Goal: Information Seeking & Learning: Check status

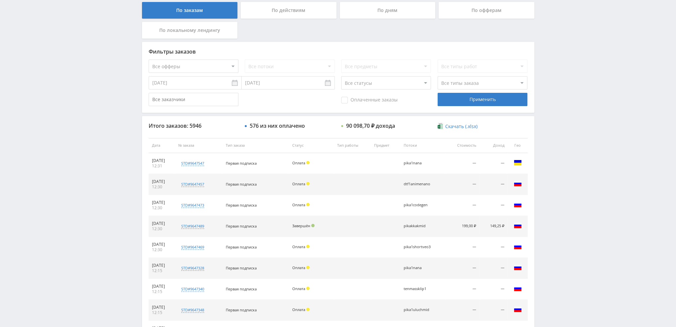
scroll to position [199, 0]
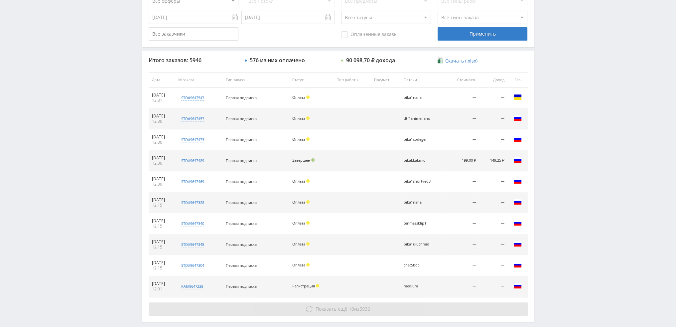
click at [349, 306] on span "10" at bounding box center [351, 309] width 5 height 6
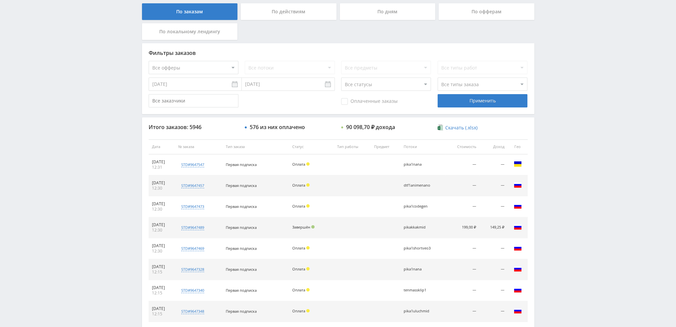
scroll to position [0, 0]
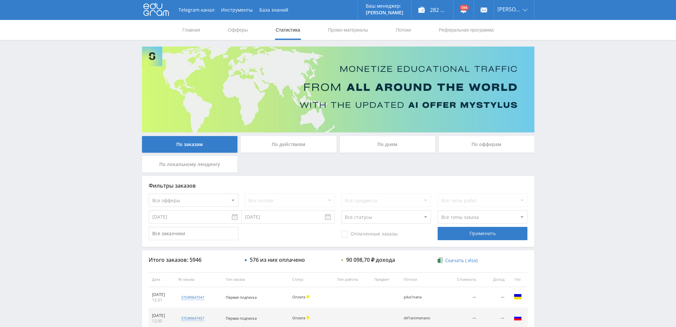
click at [380, 145] on div "По дням" at bounding box center [388, 144] width 96 height 17
click at [0, 0] on input "По дням" at bounding box center [0, 0] width 0 height 0
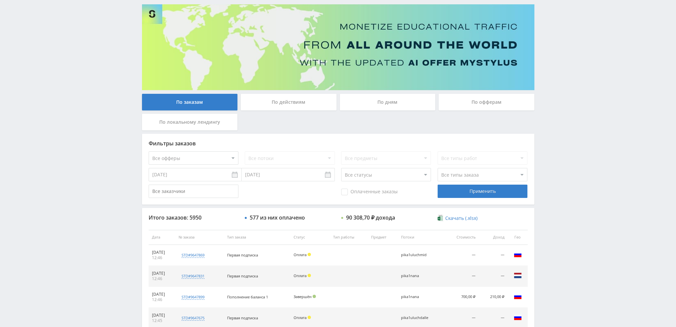
scroll to position [31, 0]
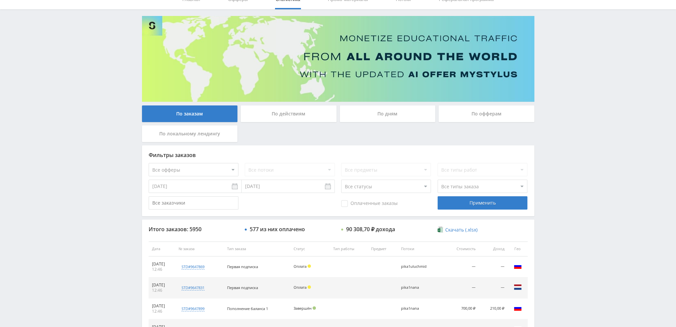
click at [393, 117] on div "По дням" at bounding box center [388, 113] width 96 height 17
click at [0, 0] on input "По дням" at bounding box center [0, 0] width 0 height 0
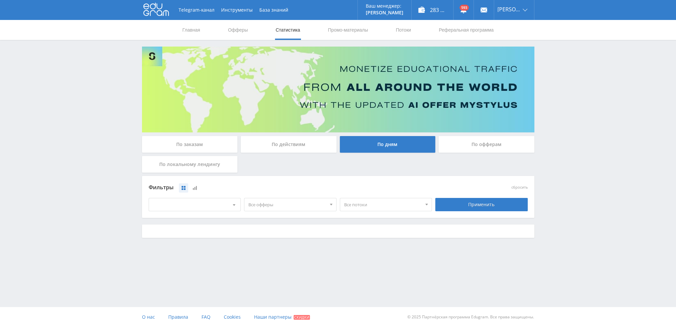
scroll to position [0, 0]
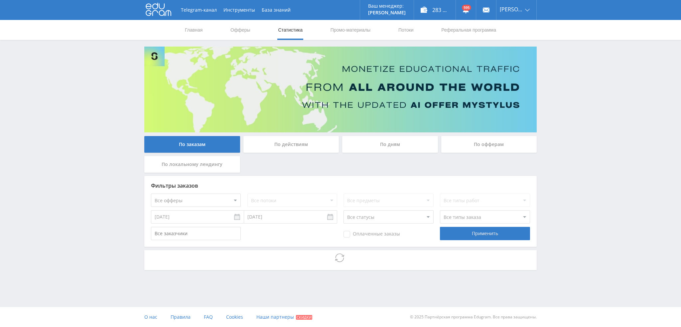
click at [389, 146] on div "По дням" at bounding box center [390, 144] width 96 height 17
click at [0, 0] on input "По дням" at bounding box center [0, 0] width 0 height 0
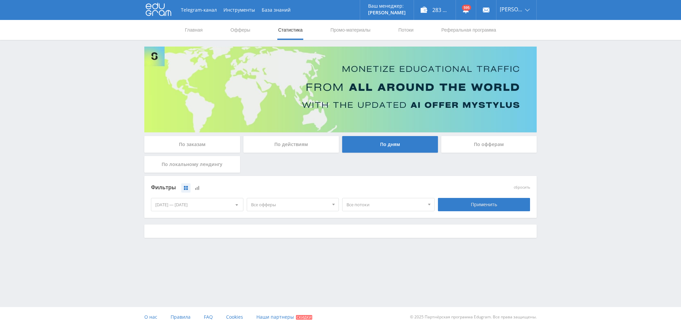
click at [267, 210] on span "Все офферы" at bounding box center [290, 204] width 78 height 13
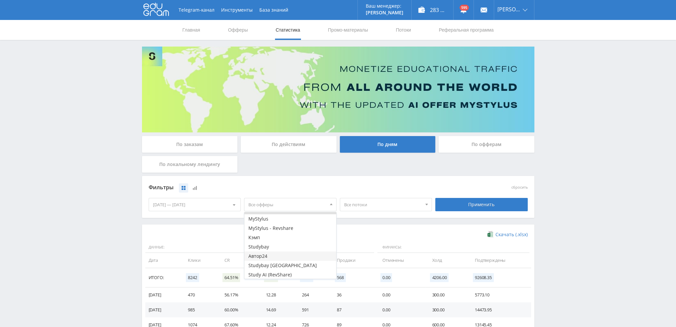
scroll to position [8, 0]
click at [269, 271] on button "Study AI (RevShare)" at bounding box center [290, 273] width 92 height 9
click at [488, 198] on div "Применить" at bounding box center [481, 204] width 92 height 13
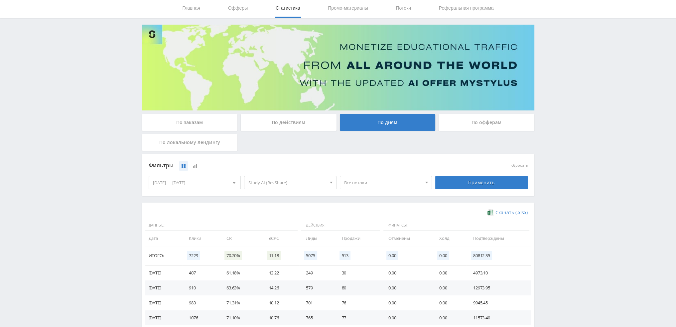
scroll to position [100, 0]
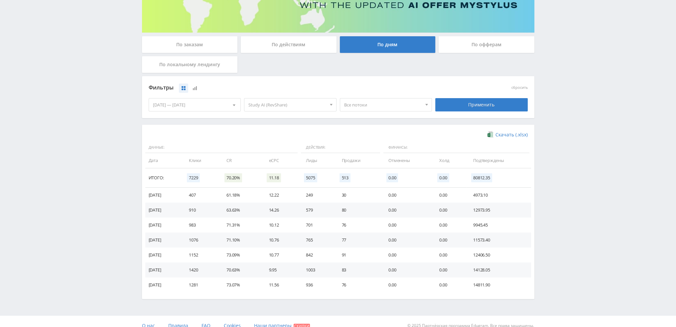
click at [234, 105] on span at bounding box center [234, 105] width 3 height 3
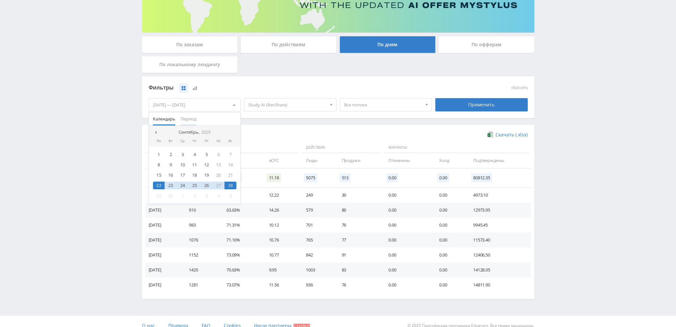
click at [186, 118] on span "Период" at bounding box center [189, 118] width 16 height 13
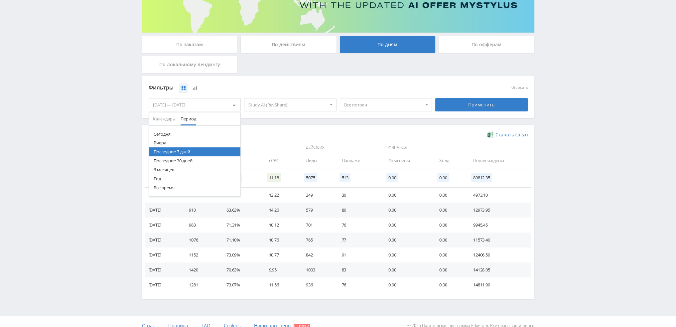
drag, startPoint x: 178, startPoint y: 161, endPoint x: 186, endPoint y: 161, distance: 8.3
click at [178, 161] on button "Последние 30 дней" at bounding box center [195, 160] width 92 height 9
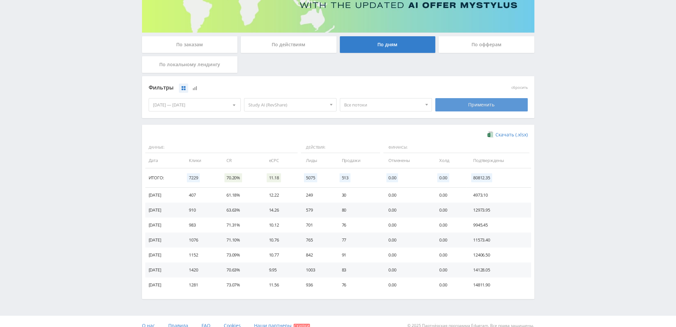
click at [473, 107] on div "Применить" at bounding box center [481, 104] width 92 height 13
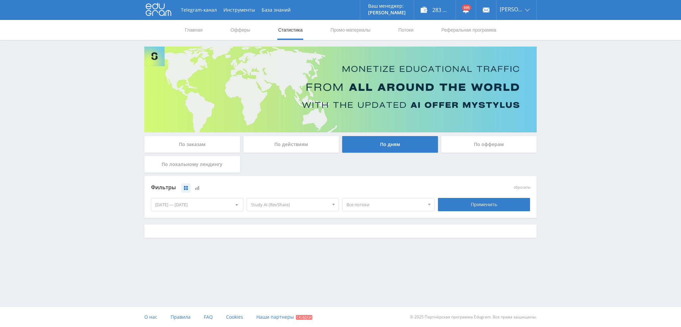
click at [375, 203] on span "Все потоки" at bounding box center [385, 204] width 78 height 13
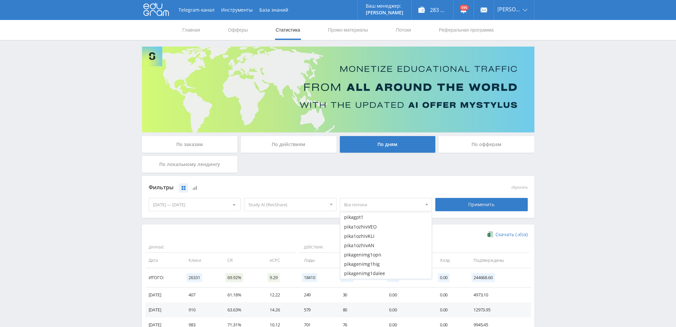
scroll to position [685, 0]
click at [373, 222] on button "pika1ozhivVEO" at bounding box center [386, 222] width 92 height 9
click at [372, 230] on button "pika1ozhivKLI" at bounding box center [386, 232] width 92 height 9
click at [372, 240] on button "pika1ozhivAN" at bounding box center [386, 241] width 92 height 9
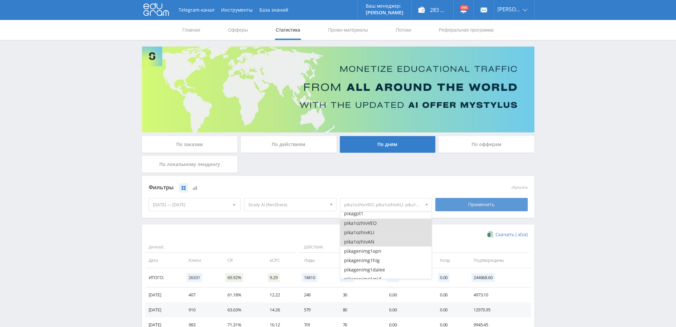
click at [483, 207] on div "Применить" at bounding box center [481, 204] width 92 height 13
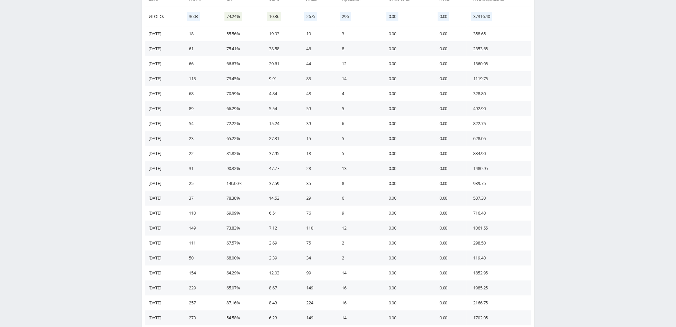
scroll to position [299, 0]
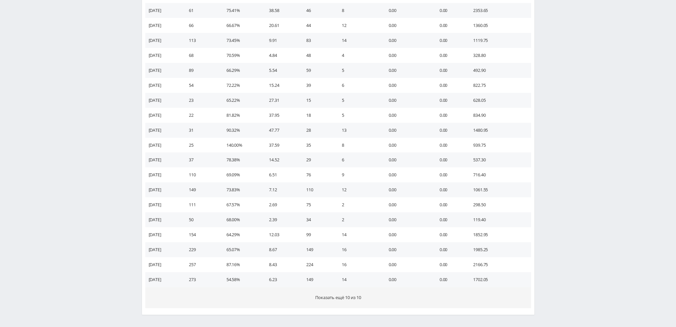
click at [334, 300] on span "Показать ещё 10 из 10" at bounding box center [338, 297] width 46 height 6
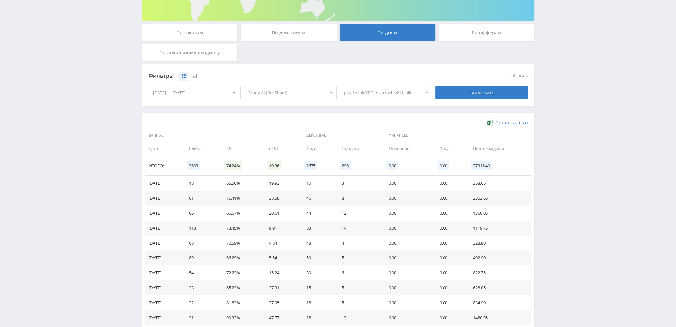
scroll to position [86, 0]
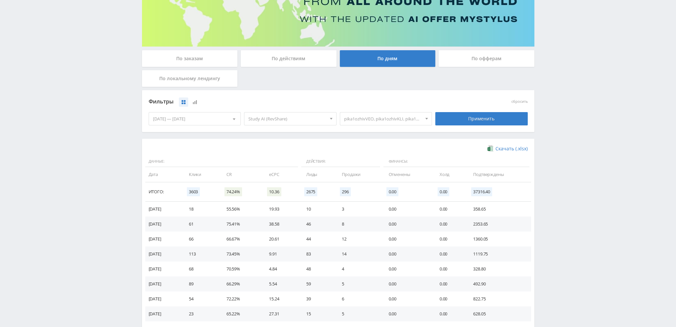
click at [393, 120] on span "pika1ozhivVEO, pika1ozhivKLI, pika1ozhivAN" at bounding box center [383, 118] width 78 height 13
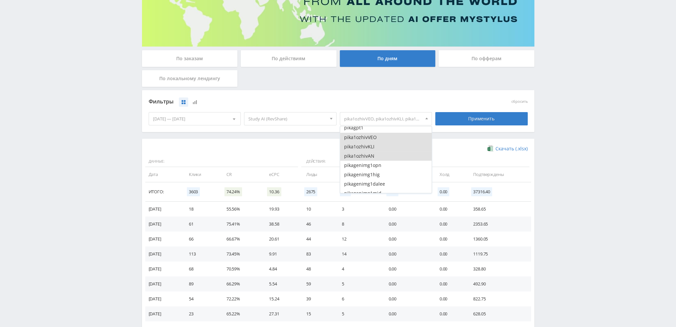
click at [364, 154] on button "pika1ozhivAN" at bounding box center [386, 155] width 92 height 9
click at [365, 149] on button "pika1ozhivKLI" at bounding box center [386, 146] width 92 height 9
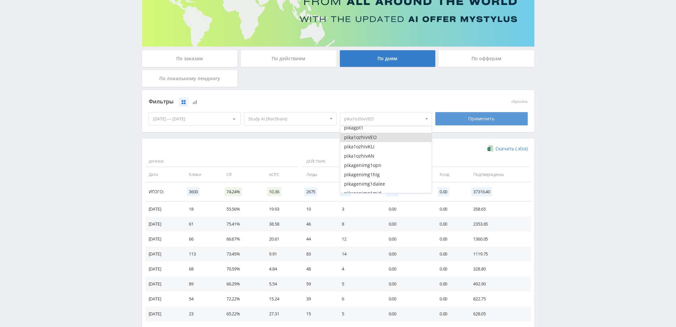
click at [464, 120] on div "Применить" at bounding box center [481, 118] width 92 height 13
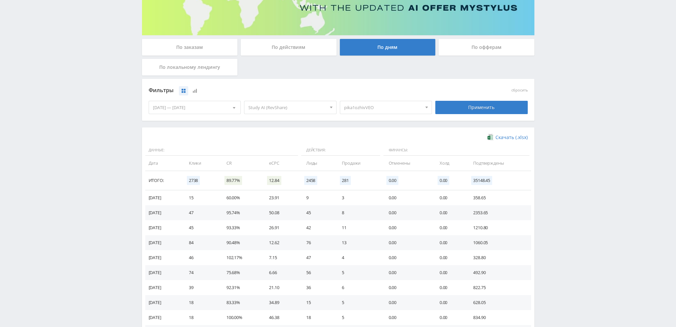
scroll to position [133, 0]
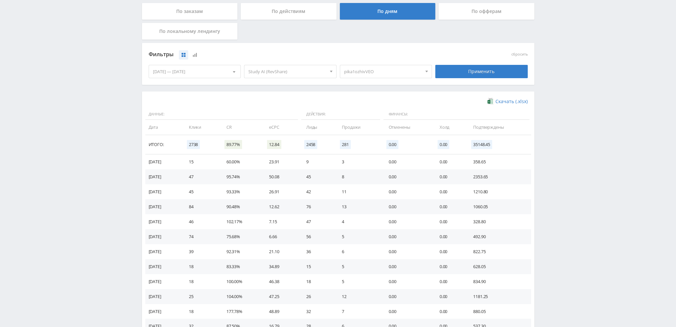
click at [386, 71] on span "pika1ozhivVEO" at bounding box center [383, 71] width 78 height 13
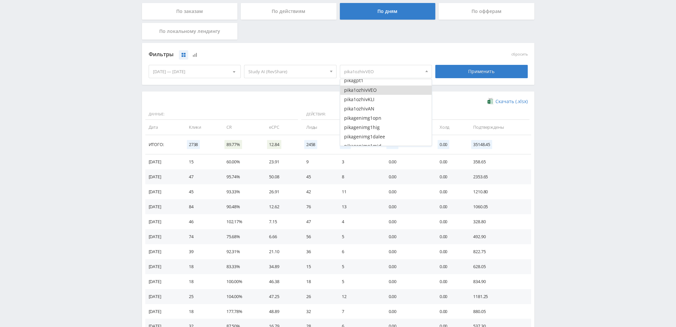
click at [369, 90] on button "pika1ozhivVEO" at bounding box center [386, 89] width 92 height 9
click at [369, 100] on button "pika1ozhivKLI" at bounding box center [386, 99] width 92 height 9
click at [488, 74] on div "Применить" at bounding box center [481, 71] width 92 height 13
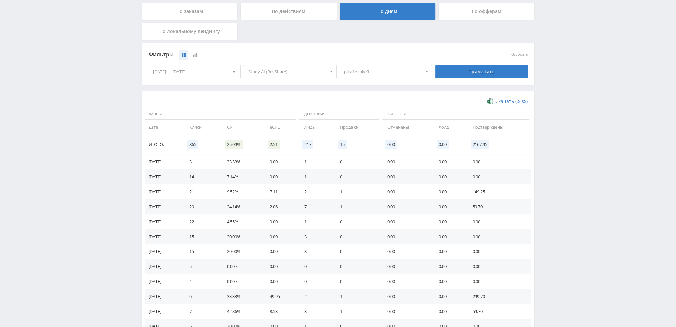
click at [368, 72] on span "pika1ozhivKLI" at bounding box center [383, 71] width 78 height 13
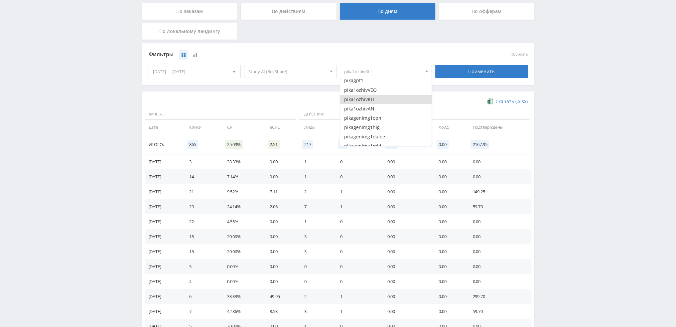
click at [365, 101] on button "pika1ozhivKLI" at bounding box center [386, 99] width 92 height 9
click at [367, 110] on button "pika1ozhivAN" at bounding box center [386, 108] width 92 height 9
click at [484, 72] on div "Применить" at bounding box center [481, 71] width 92 height 13
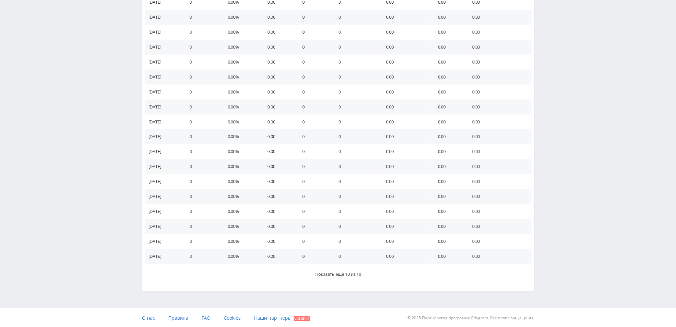
scroll to position [323, 0]
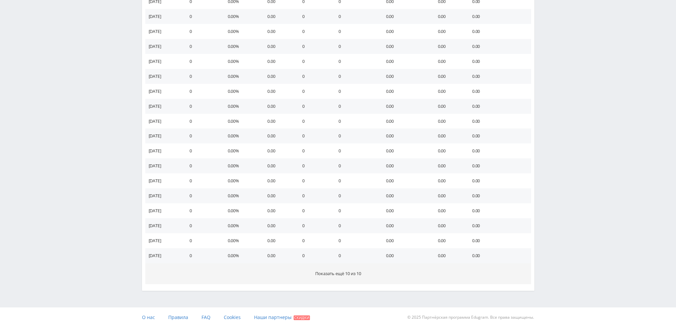
click at [370, 275] on button "Показать ещё 10 из 10" at bounding box center [338, 273] width 386 height 21
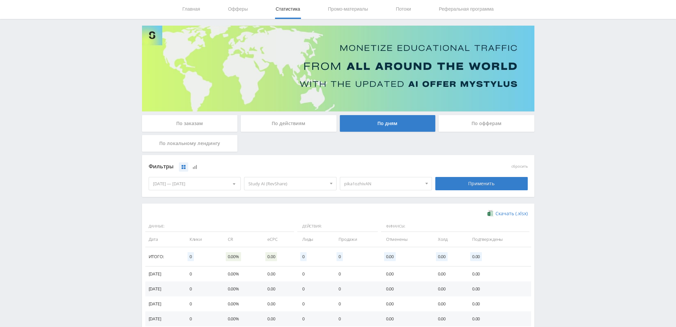
scroll to position [19, 0]
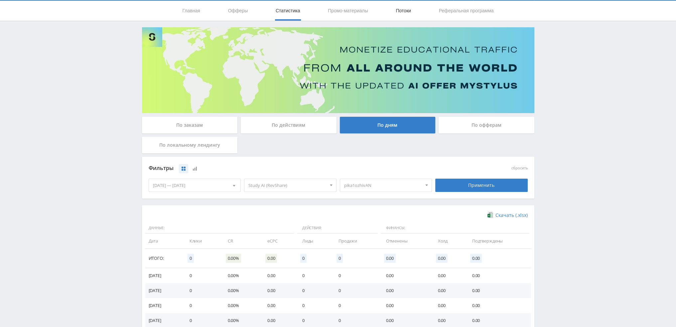
click at [400, 11] on link "Потоки" at bounding box center [403, 11] width 17 height 20
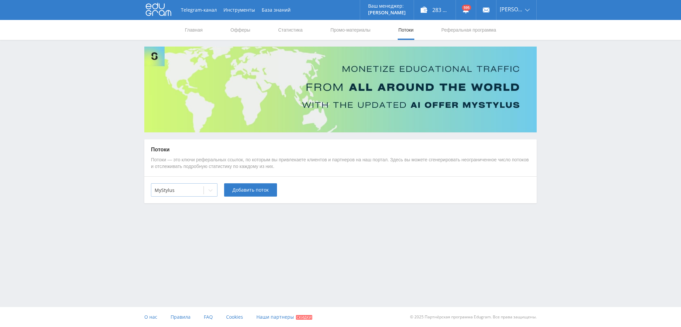
click at [211, 187] on div at bounding box center [210, 190] width 13 height 13
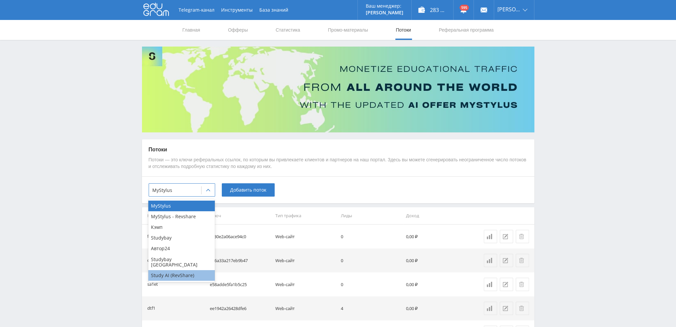
click at [182, 270] on div "Study AI (RevShare)" at bounding box center [181, 275] width 66 height 11
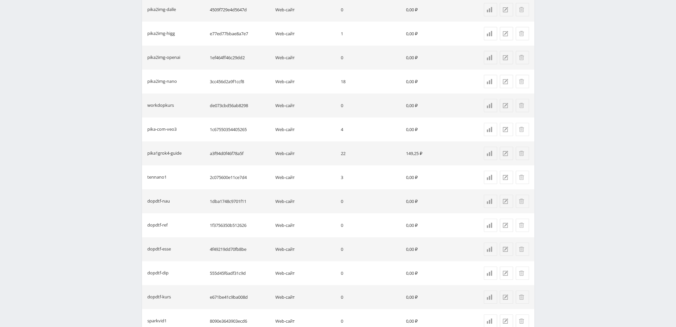
scroll to position [429, 0]
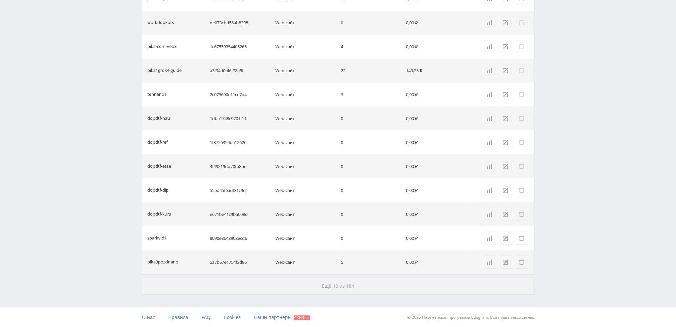
click at [335, 287] on span "Ещё 10 из 184" at bounding box center [338, 286] width 32 height 6
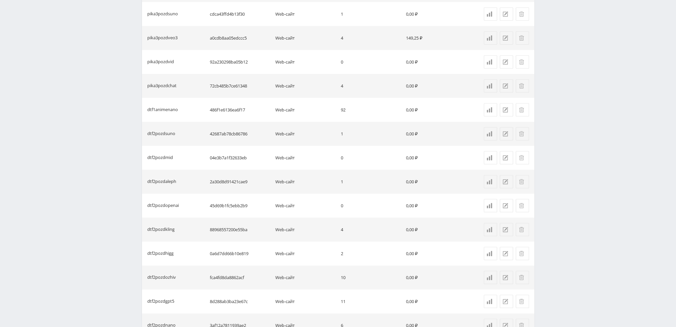
scroll to position [908, 0]
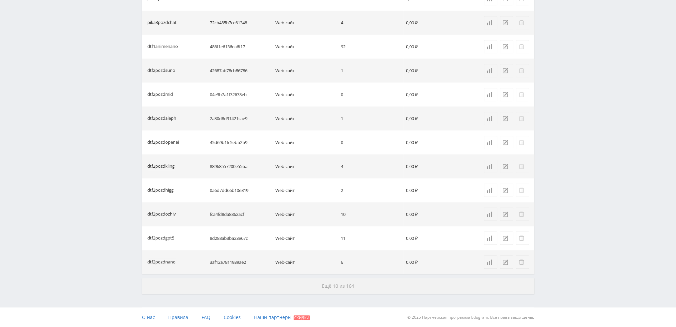
click at [338, 287] on span "Ещё 10 из 164" at bounding box center [338, 286] width 32 height 6
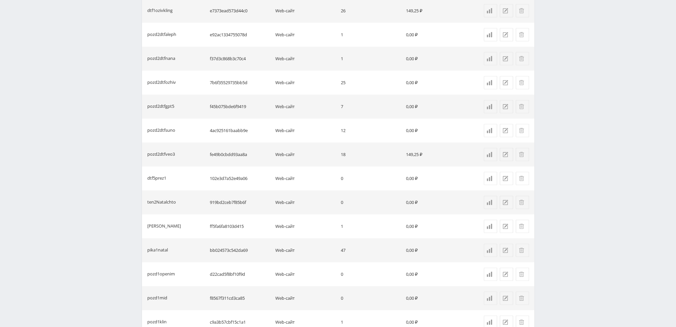
scroll to position [1387, 0]
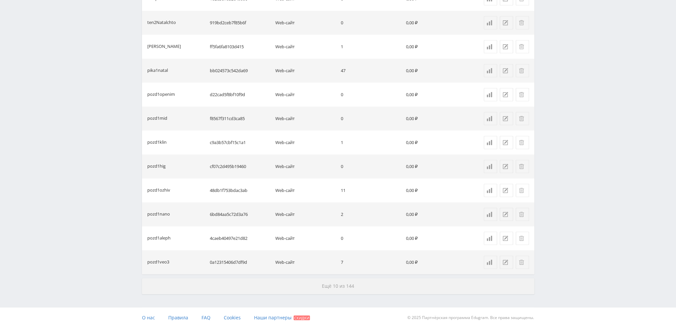
click at [343, 283] on span "Ещё 10 из 144" at bounding box center [338, 286] width 32 height 6
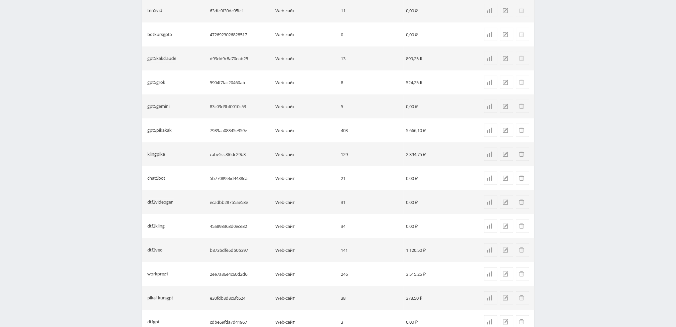
scroll to position [1865, 0]
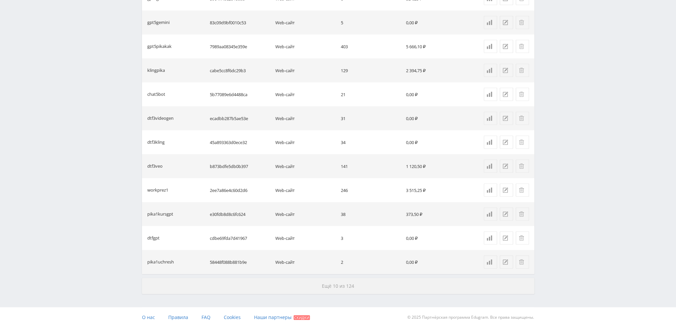
click at [334, 289] on button "Ещё 10 из 124" at bounding box center [338, 286] width 392 height 16
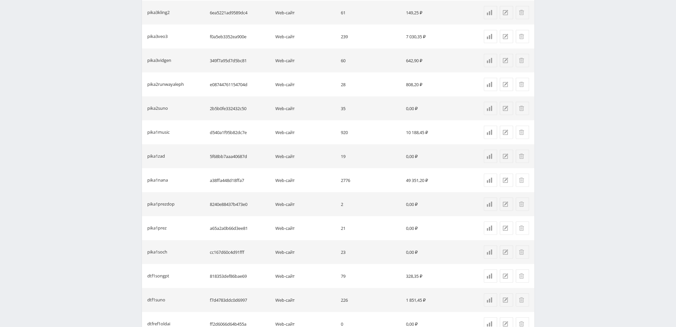
scroll to position [2344, 0]
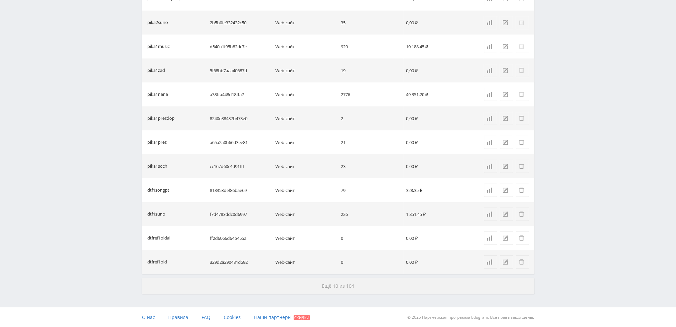
click at [335, 286] on span "Ещё 10 из 104" at bounding box center [338, 286] width 32 height 6
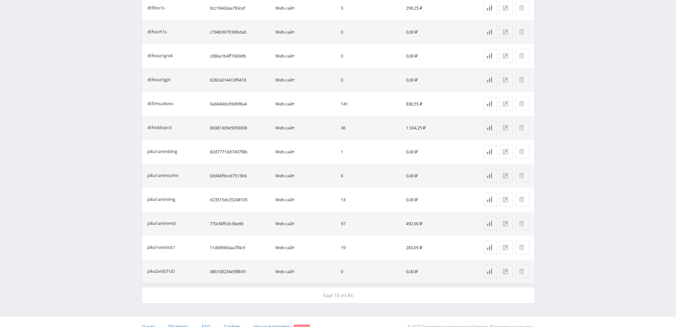
scroll to position [2823, 0]
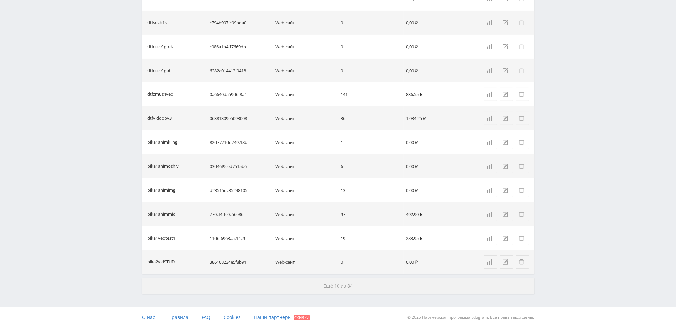
click at [335, 283] on span "Ещё 10 из 84" at bounding box center [338, 286] width 30 height 6
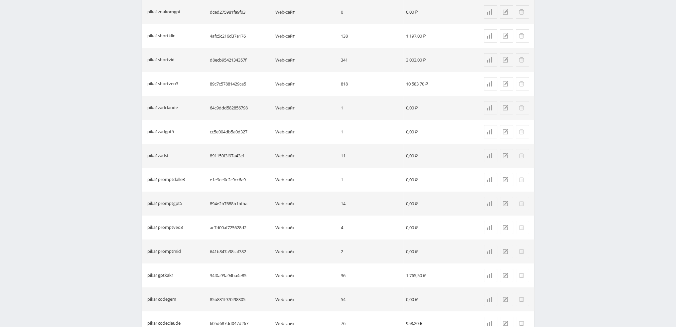
scroll to position [3301, 0]
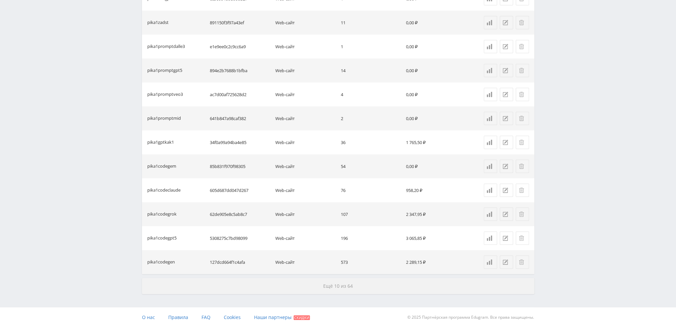
click at [334, 282] on button "Ещё 10 из 64" at bounding box center [338, 286] width 392 height 16
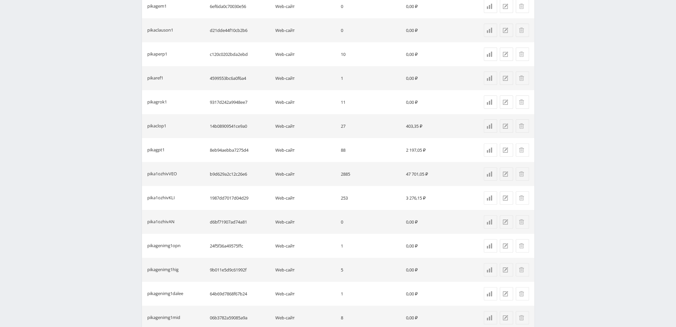
scroll to position [3780, 0]
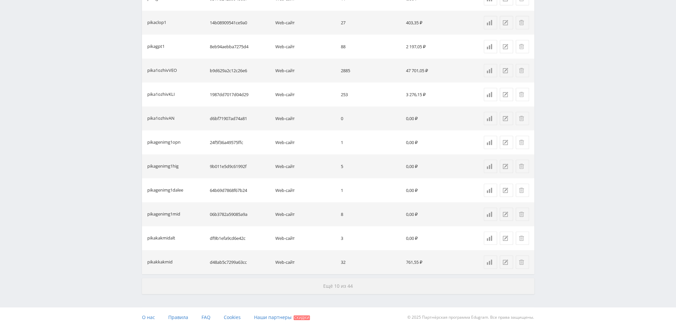
click at [334, 282] on button "Ещё 10 из 44" at bounding box center [338, 286] width 392 height 16
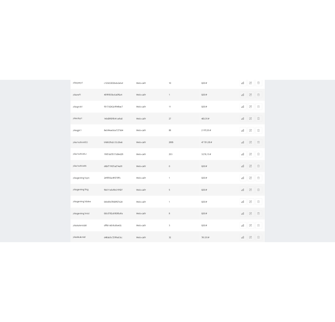
scroll to position [3714, 0]
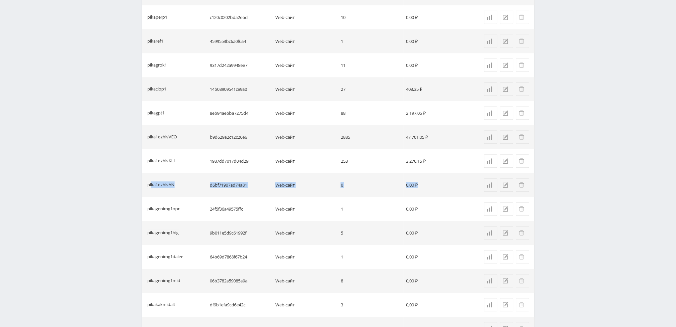
drag, startPoint x: 427, startPoint y: 186, endPoint x: 150, endPoint y: 188, distance: 276.6
click at [150, 188] on tr "pika1ozhivAN d6bf71907ad74a81 Web-сайт 0 0,00 ₽" at bounding box center [338, 185] width 392 height 24
